Goal: Task Accomplishment & Management: Manage account settings

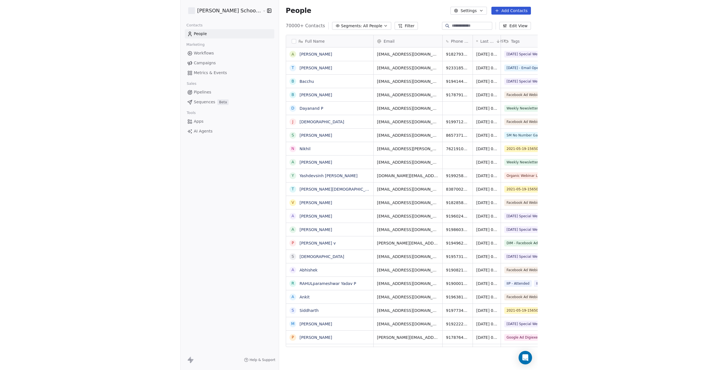
scroll to position [321, 273]
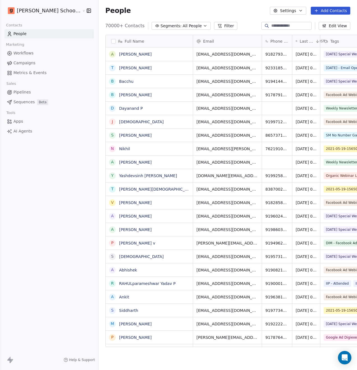
click at [29, 63] on span "Campaigns" at bounding box center [24, 63] width 22 height 6
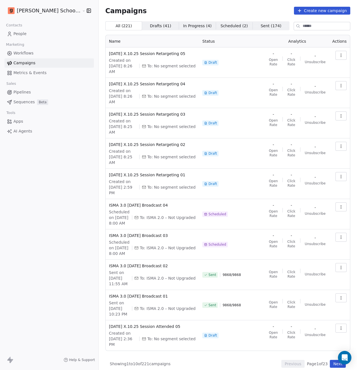
click at [343, 360] on button "Next" at bounding box center [338, 364] width 16 height 8
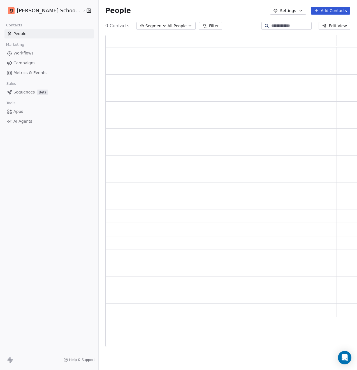
scroll to position [308, 259]
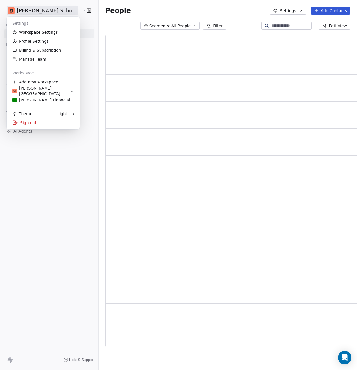
click at [56, 13] on html "Goela School of Finance LLP Contacts People Marketing Workflows Campaigns Metri…" at bounding box center [178, 185] width 357 height 370
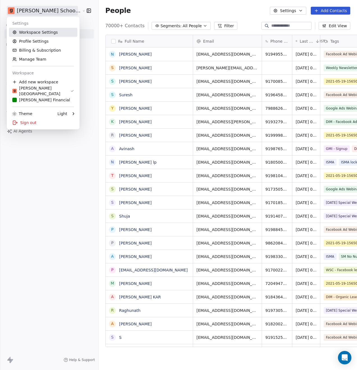
scroll to position [321, 273]
click at [47, 32] on link "Workspace Settings" at bounding box center [43, 32] width 68 height 9
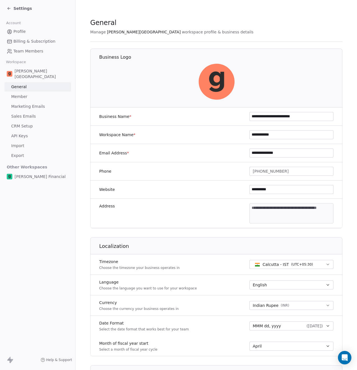
click at [26, 52] on span "Team Members" at bounding box center [28, 51] width 30 height 6
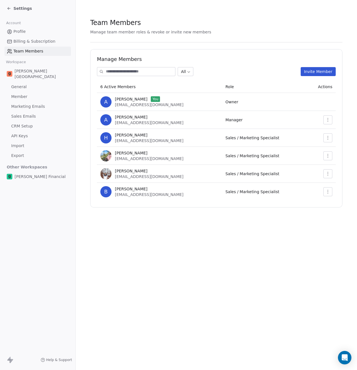
click at [23, 104] on span "Marketing Emails" at bounding box center [28, 107] width 34 height 6
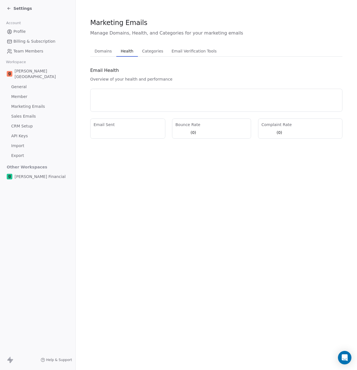
click at [127, 54] on span "Health" at bounding box center [127, 51] width 17 height 8
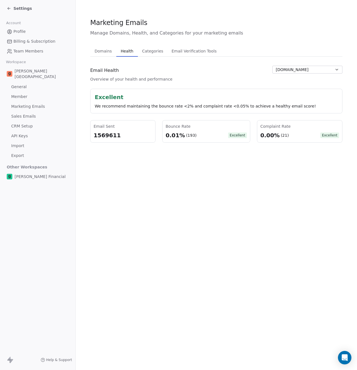
click at [315, 72] on button "goelasf.in" at bounding box center [308, 70] width 70 height 8
click at [304, 91] on div "goelasf.com" at bounding box center [308, 91] width 58 height 6
click at [302, 70] on button "goelasf.com" at bounding box center [308, 70] width 70 height 8
click at [301, 79] on div "goelasf.in" at bounding box center [308, 82] width 58 height 6
click at [115, 80] on span "Overview of your health and performance" at bounding box center [131, 79] width 82 height 6
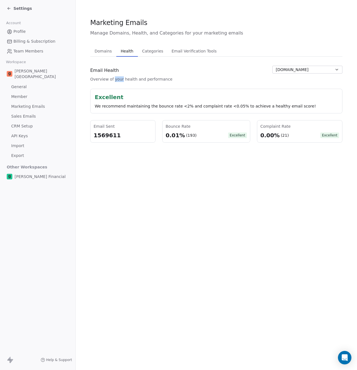
click at [115, 80] on span "Overview of your health and performance" at bounding box center [131, 79] width 82 height 6
click at [103, 72] on span "Email Health" at bounding box center [104, 70] width 29 height 7
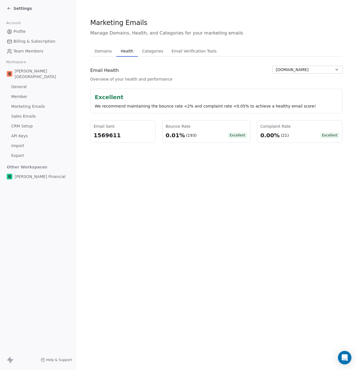
click at [109, 81] on span "Overview of your health and performance" at bounding box center [131, 79] width 82 height 6
click at [121, 104] on div "We recommend maintaining the bounce rate <2% and complaint rate <0.05% to achie…" at bounding box center [217, 106] width 244 height 6
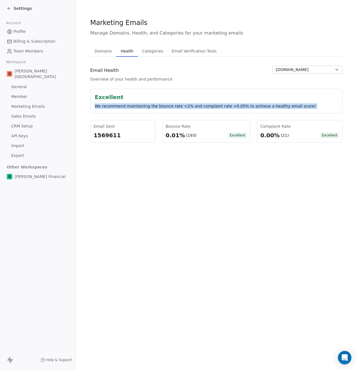
click at [121, 104] on div "We recommend maintaining the bounce rate <2% and complaint rate <0.05% to achie…" at bounding box center [217, 106] width 244 height 6
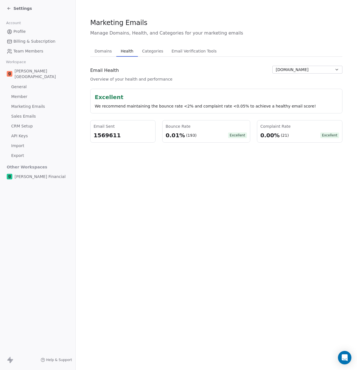
click at [111, 81] on span "Overview of your health and performance" at bounding box center [131, 79] width 82 height 6
click at [107, 71] on span "Email Health" at bounding box center [104, 70] width 29 height 7
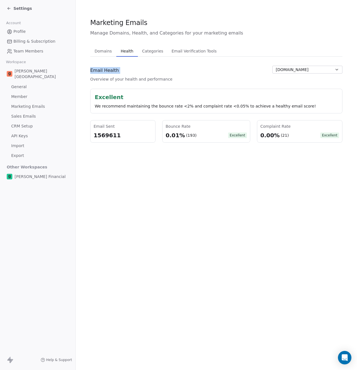
click at [107, 71] on span "Email Health" at bounding box center [104, 70] width 29 height 7
click at [112, 79] on span "Overview of your health and performance" at bounding box center [131, 79] width 82 height 6
click at [113, 100] on div "Excellent" at bounding box center [217, 97] width 244 height 8
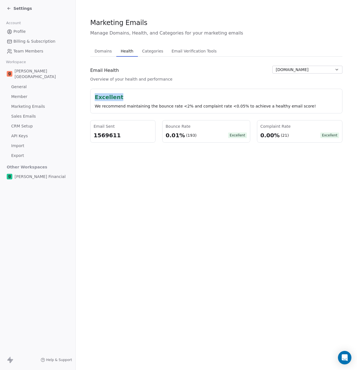
click at [113, 100] on div "Excellent" at bounding box center [217, 97] width 244 height 8
click at [118, 107] on div "We recommend maintaining the bounce rate <2% and complaint rate <0.05% to achie…" at bounding box center [217, 106] width 244 height 6
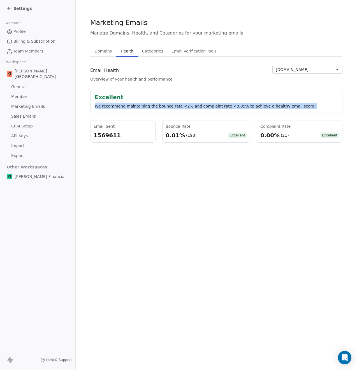
click at [118, 107] on div "We recommend maintaining the bounce rate <2% and complaint rate <0.05% to achie…" at bounding box center [217, 106] width 244 height 6
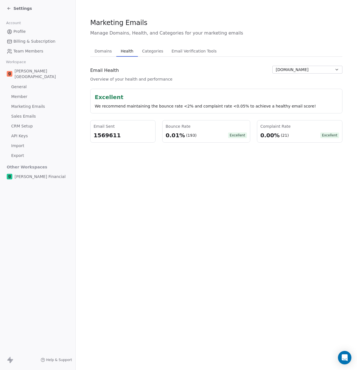
click at [112, 96] on div "Excellent" at bounding box center [217, 97] width 244 height 8
click at [111, 78] on span "Overview of your health and performance" at bounding box center [131, 79] width 82 height 6
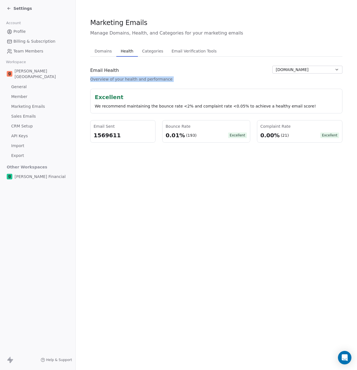
click at [111, 78] on span "Overview of your health and performance" at bounding box center [131, 79] width 82 height 6
click at [108, 69] on span "Email Health" at bounding box center [104, 70] width 29 height 7
click at [117, 78] on span "Overview of your health and performance" at bounding box center [131, 79] width 82 height 6
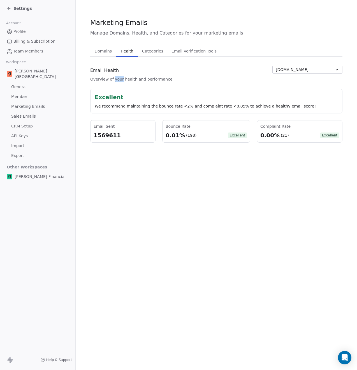
click at [117, 78] on span "Overview of your health and performance" at bounding box center [131, 79] width 82 height 6
click at [114, 98] on div "Excellent" at bounding box center [217, 97] width 244 height 8
click at [134, 107] on div "We recommend maintaining the bounce rate <2% and complaint rate <0.05% to achie…" at bounding box center [217, 106] width 244 height 6
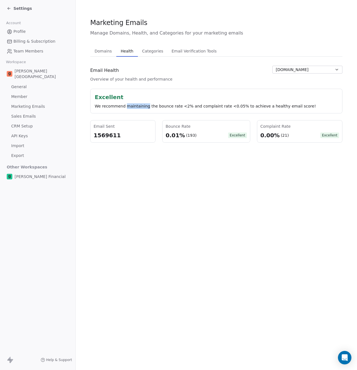
click at [134, 107] on div "We recommend maintaining the bounce rate <2% and complaint rate <0.05% to achie…" at bounding box center [217, 106] width 244 height 6
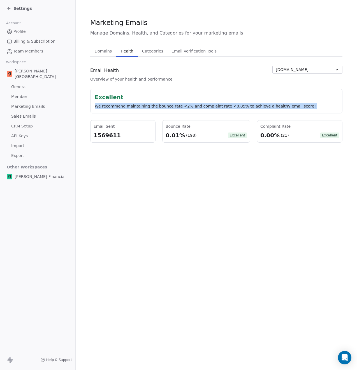
click at [134, 107] on div "We recommend maintaining the bounce rate <2% and complaint rate <0.05% to achie…" at bounding box center [217, 106] width 244 height 6
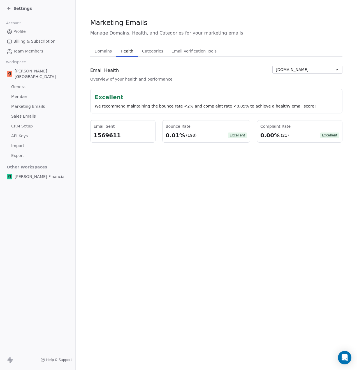
click at [106, 98] on div "Excellent" at bounding box center [217, 97] width 244 height 8
click at [113, 80] on span "Overview of your health and performance" at bounding box center [131, 79] width 82 height 6
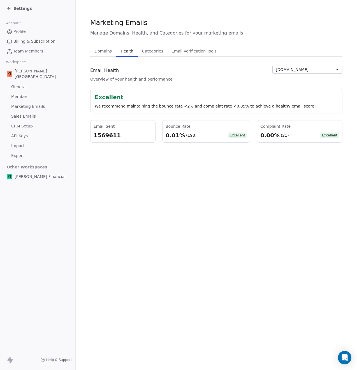
click at [111, 69] on span "Email Health" at bounding box center [104, 70] width 29 height 7
click at [117, 80] on span "Overview of your health and performance" at bounding box center [131, 79] width 82 height 6
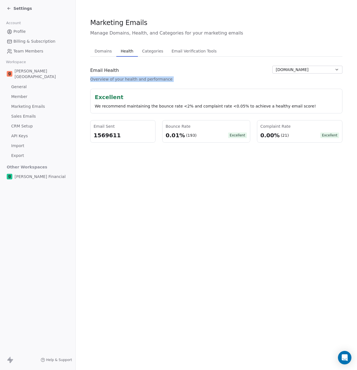
click at [117, 80] on span "Overview of your health and performance" at bounding box center [131, 79] width 82 height 6
click at [113, 95] on div "Excellent" at bounding box center [217, 97] width 244 height 8
click at [137, 107] on div "We recommend maintaining the bounce rate <2% and complaint rate <0.05% to achie…" at bounding box center [217, 106] width 244 height 6
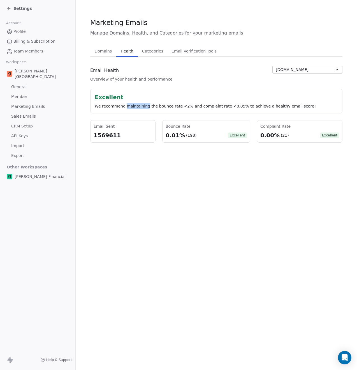
click at [137, 107] on div "We recommend maintaining the bounce rate <2% and complaint rate <0.05% to achie…" at bounding box center [217, 106] width 244 height 6
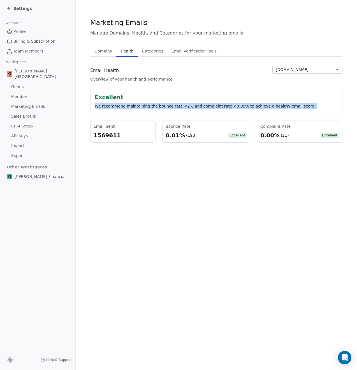
click at [137, 107] on div "We recommend maintaining the bounce rate <2% and complaint rate <0.05% to achie…" at bounding box center [217, 106] width 244 height 6
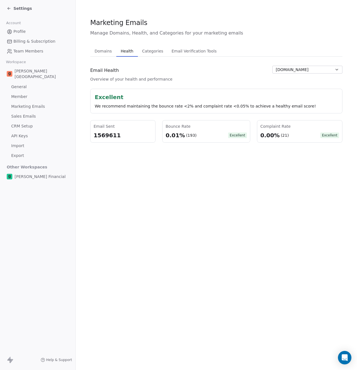
click at [109, 93] on div "Excellent" at bounding box center [217, 97] width 244 height 8
click at [113, 79] on span "Overview of your health and performance" at bounding box center [131, 79] width 82 height 6
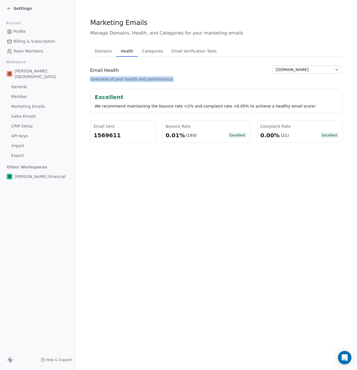
click at [113, 79] on span "Overview of your health and performance" at bounding box center [131, 79] width 82 height 6
click at [109, 71] on span "Email Health" at bounding box center [104, 70] width 29 height 7
click at [118, 81] on span "Overview of your health and performance" at bounding box center [131, 79] width 82 height 6
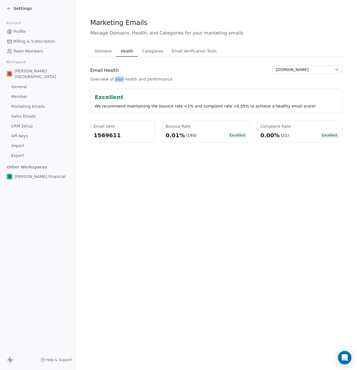
click at [118, 81] on span "Overview of your health and performance" at bounding box center [131, 79] width 82 height 6
click at [111, 93] on div "Excellent We recommend maintaining the bounce rate <2% and complaint rate <0.05…" at bounding box center [216, 101] width 253 height 25
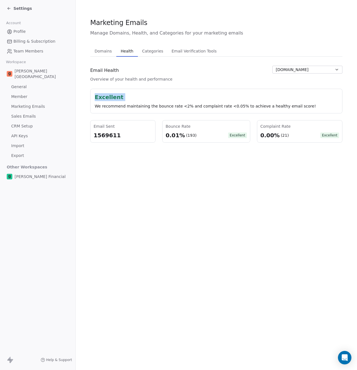
click at [132, 102] on div "Excellent We recommend maintaining the bounce rate <2% and complaint rate <0.05…" at bounding box center [217, 101] width 244 height 16
click at [120, 104] on div "We recommend maintaining the bounce rate <2% and complaint rate <0.05% to achie…" at bounding box center [217, 106] width 244 height 6
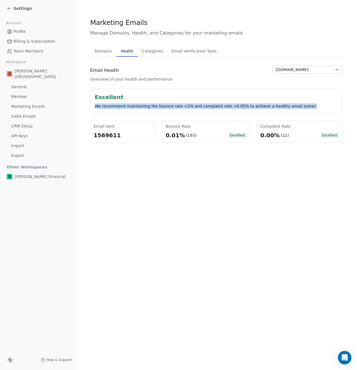
click at [120, 104] on div "We recommend maintaining the bounce rate <2% and complaint rate <0.05% to achie…" at bounding box center [217, 106] width 244 height 6
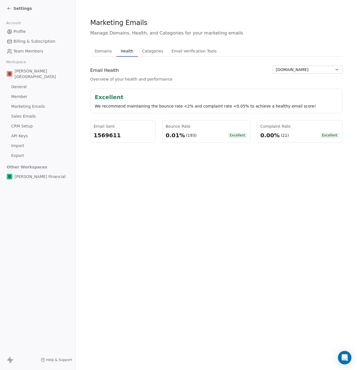
click at [110, 98] on div "Excellent" at bounding box center [217, 97] width 244 height 8
click at [113, 81] on span "Overview of your health and performance" at bounding box center [131, 79] width 82 height 6
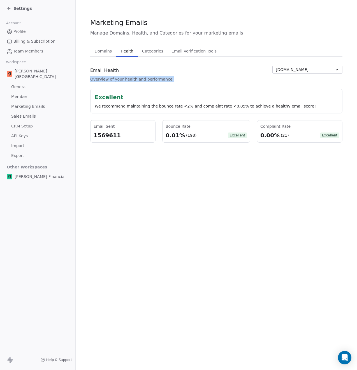
click at [113, 81] on span "Overview of your health and performance" at bounding box center [131, 79] width 82 height 6
click at [106, 71] on span "Email Health" at bounding box center [104, 70] width 29 height 7
click at [115, 82] on span "Overview of your health and performance" at bounding box center [131, 79] width 82 height 6
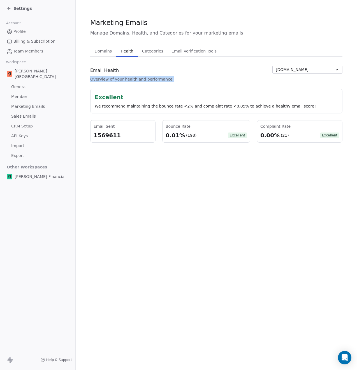
click at [115, 82] on span "Overview of your health and performance" at bounding box center [131, 79] width 82 height 6
click at [113, 96] on div "Excellent" at bounding box center [217, 97] width 244 height 8
click at [169, 116] on div "Excellent We recommend maintaining the bounce rate <2% and complaint rate <0.05…" at bounding box center [216, 116] width 253 height 54
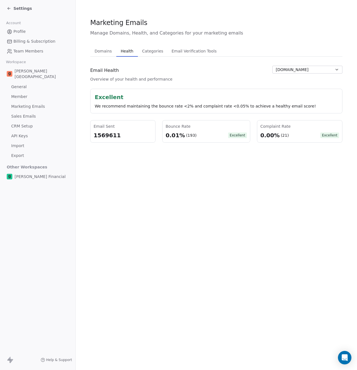
click at [169, 107] on div "We recommend maintaining the bounce rate <2% and complaint rate <0.05% to achie…" at bounding box center [217, 106] width 244 height 6
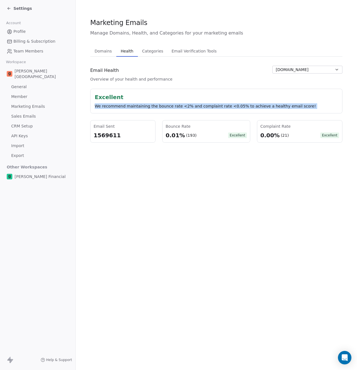
click at [169, 107] on div "We recommend maintaining the bounce rate <2% and complaint rate <0.05% to achie…" at bounding box center [217, 106] width 244 height 6
click at [153, 108] on div "We recommend maintaining the bounce rate <2% and complaint rate <0.05% to achie…" at bounding box center [217, 106] width 244 height 6
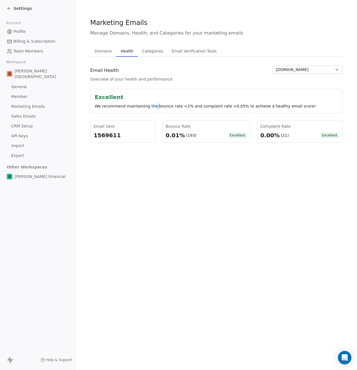
click at [153, 108] on div "We recommend maintaining the bounce rate <2% and complaint rate <0.05% to achie…" at bounding box center [217, 106] width 244 height 6
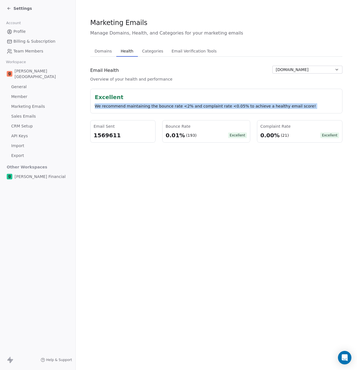
click at [153, 108] on div "We recommend maintaining the bounce rate <2% and complaint rate <0.05% to achie…" at bounding box center [217, 106] width 244 height 6
click at [159, 107] on div "We recommend maintaining the bounce rate <2% and complaint rate <0.05% to achie…" at bounding box center [217, 106] width 244 height 6
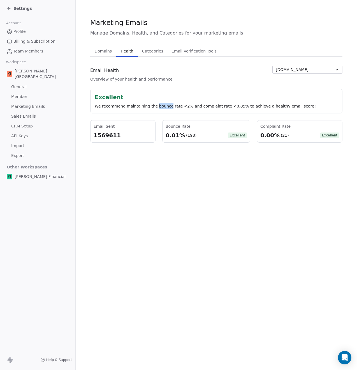
click at [159, 107] on div "We recommend maintaining the bounce rate <2% and complaint rate <0.05% to achie…" at bounding box center [217, 106] width 244 height 6
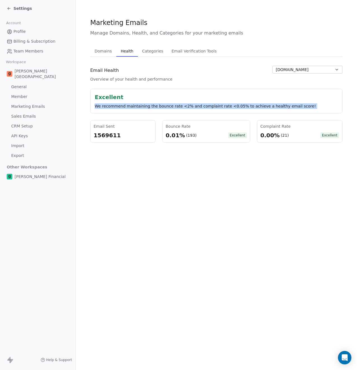
click at [159, 107] on div "We recommend maintaining the bounce rate <2% and complaint rate <0.05% to achie…" at bounding box center [217, 106] width 244 height 6
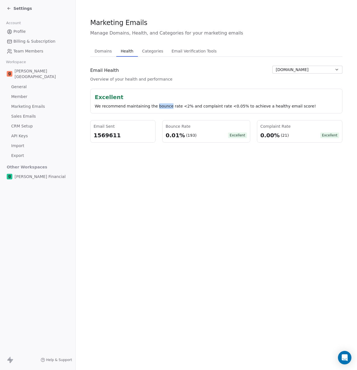
click at [159, 107] on div "We recommend maintaining the bounce rate <2% and complaint rate <0.05% to achie…" at bounding box center [217, 106] width 244 height 6
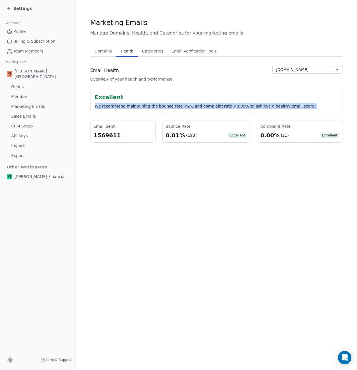
click at [159, 107] on div "We recommend maintaining the bounce rate <2% and complaint rate <0.05% to achie…" at bounding box center [217, 106] width 244 height 6
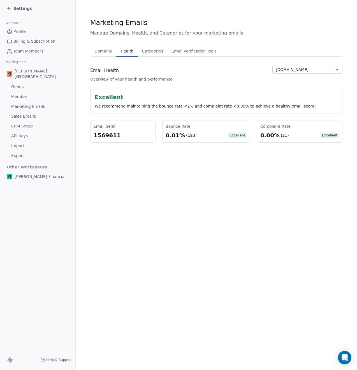
click at [21, 10] on span "Settings" at bounding box center [22, 9] width 19 height 6
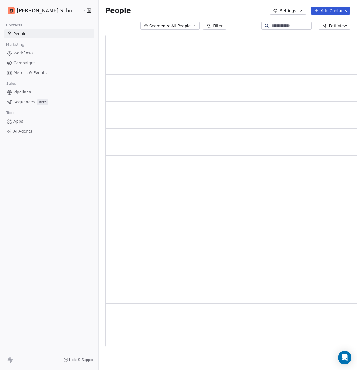
scroll to position [308, 259]
click at [26, 54] on span "Workflows" at bounding box center [23, 53] width 20 height 6
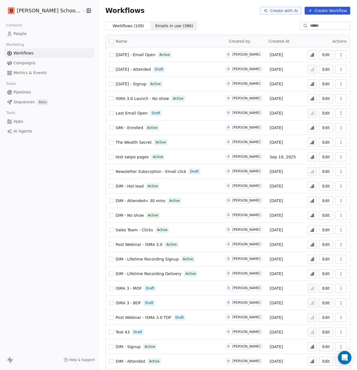
click at [28, 35] on link "People" at bounding box center [49, 33] width 90 height 9
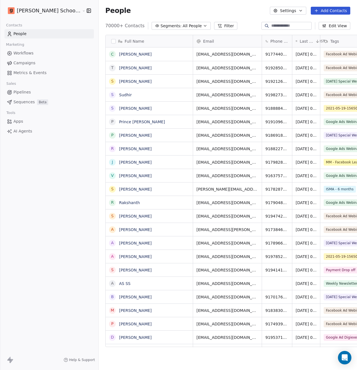
scroll to position [321, 273]
click at [183, 26] on span "All People" at bounding box center [192, 26] width 19 height 6
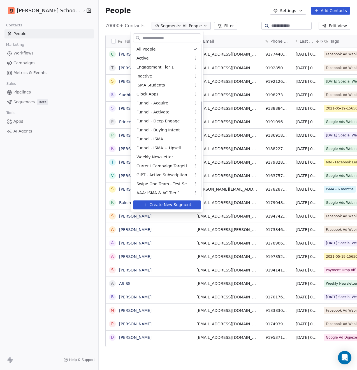
scroll to position [433, 0]
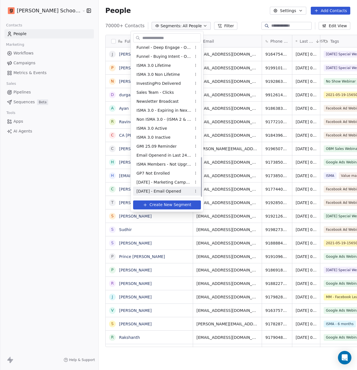
click at [168, 192] on span "[DATE] - Email Opened" at bounding box center [159, 191] width 45 height 6
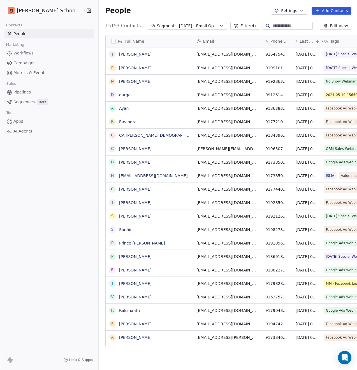
scroll to position [321, 273]
click at [25, 36] on span "People" at bounding box center [19, 34] width 13 height 6
click at [29, 54] on span "Workflows" at bounding box center [23, 53] width 20 height 6
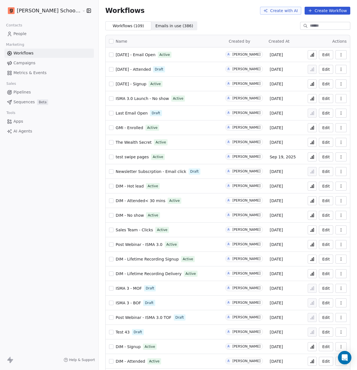
click at [124, 71] on span "Diwali 2025 - Attended" at bounding box center [133, 69] width 35 height 4
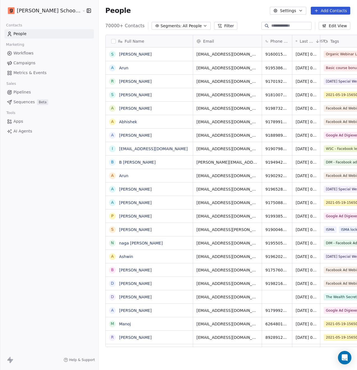
scroll to position [321, 273]
click at [37, 54] on link "Workflows" at bounding box center [49, 53] width 90 height 9
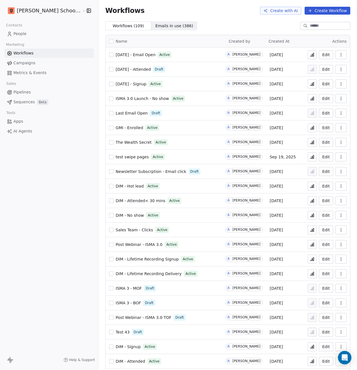
click at [132, 67] on span "Diwali 2025 - Attended" at bounding box center [133, 69] width 35 height 4
